Goal: Go to known website: Access a specific website the user already knows

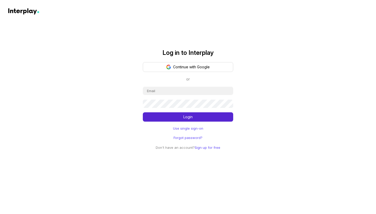
click at [190, 66] on button "Continue with Google" at bounding box center [188, 67] width 90 height 10
click at [192, 60] on div "Log in to Interplay Continue with Google or Login Use single sign-on Forgot pas…" at bounding box center [188, 100] width 90 height 101
click at [192, 66] on button "Continue with Google" at bounding box center [188, 67] width 90 height 10
click at [202, 66] on button "Continue with Google" at bounding box center [188, 67] width 90 height 10
click at [192, 95] on input "email" at bounding box center [188, 91] width 90 height 8
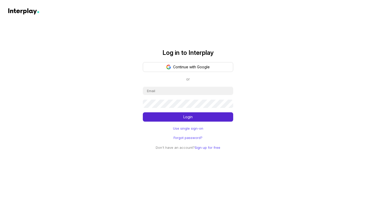
click at [191, 87] on input "email" at bounding box center [188, 91] width 90 height 8
click at [187, 69] on button "Continue with Google" at bounding box center [188, 67] width 90 height 10
click at [209, 32] on div "Log in to Interplay Continue with Google or Login Use single sign-on Forgot pas…" at bounding box center [188, 75] width 376 height 150
click at [166, 64] on button "Continue with Google" at bounding box center [188, 67] width 90 height 10
